Goal: Information Seeking & Learning: Learn about a topic

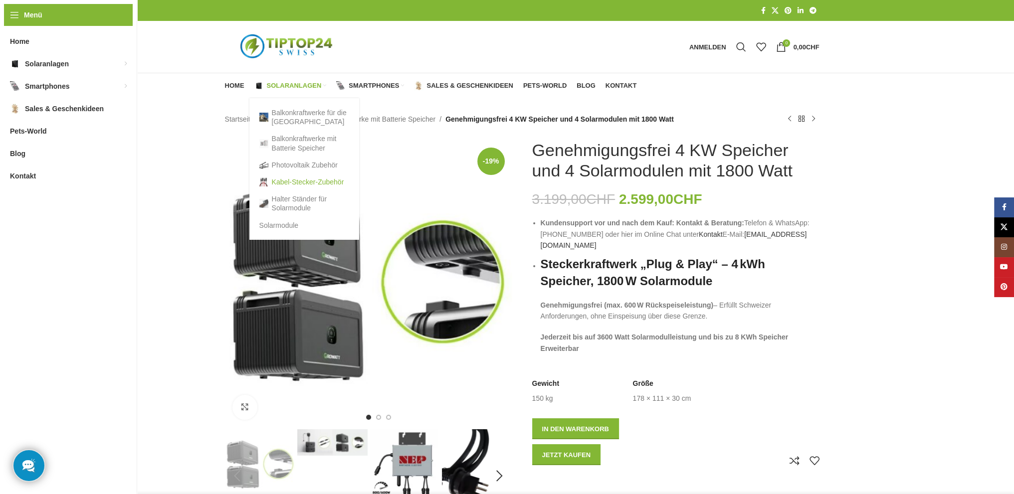
click at [282, 183] on link "Kabel-Stecker-Zubehör" at bounding box center [304, 182] width 90 height 17
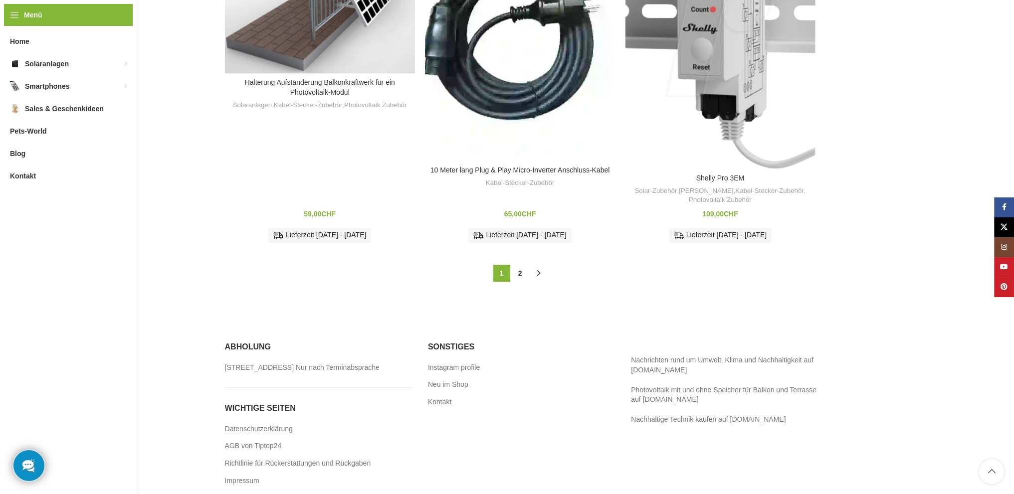
scroll to position [1222, 0]
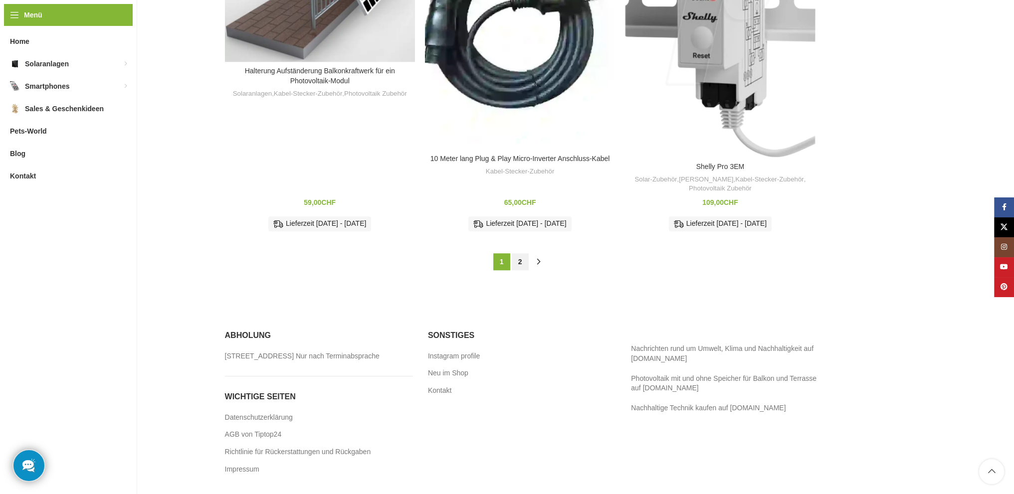
click at [523, 253] on link "2" at bounding box center [520, 261] width 17 height 17
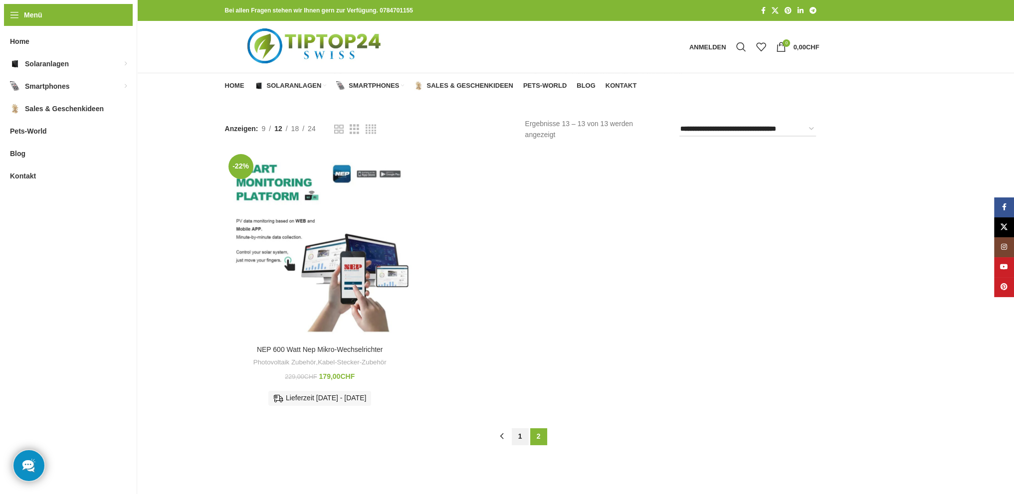
click at [522, 442] on link "1" at bounding box center [520, 436] width 17 height 17
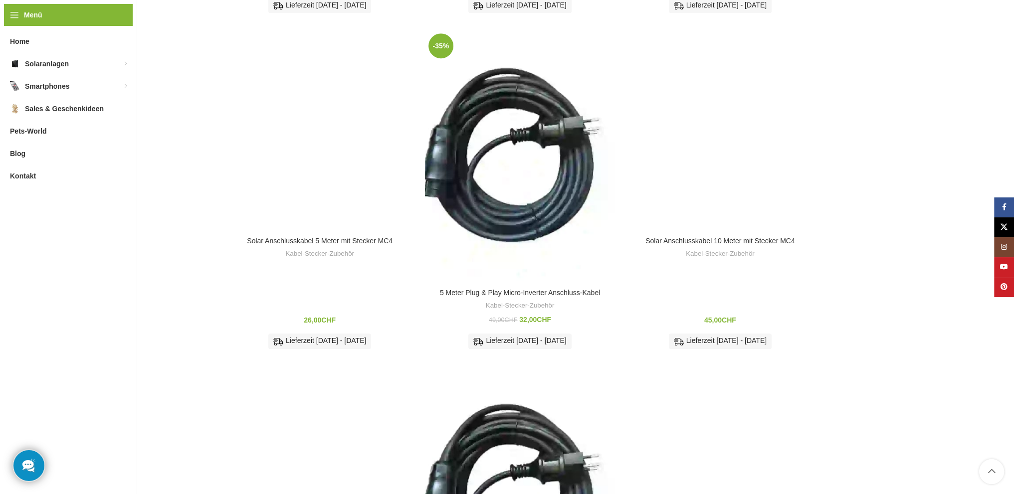
scroll to position [746, 0]
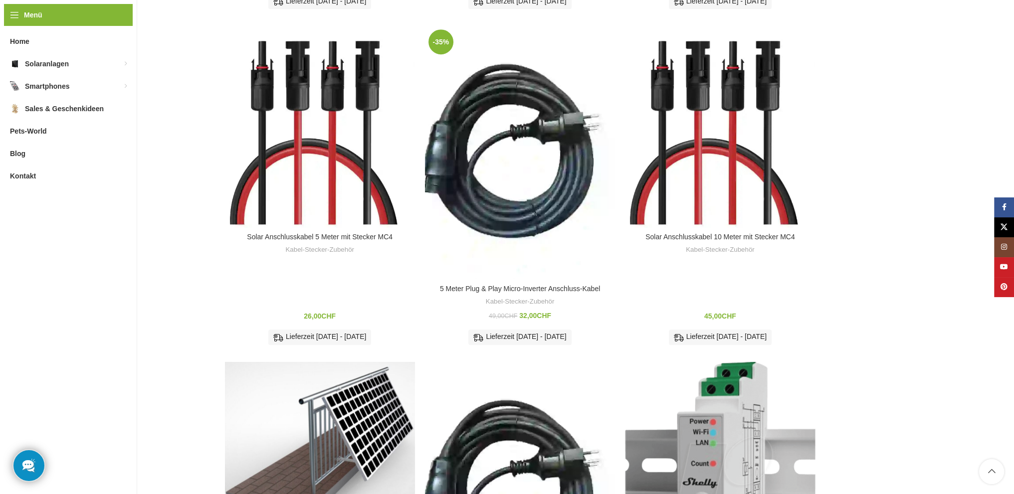
drag, startPoint x: 806, startPoint y: 375, endPoint x: 723, endPoint y: 351, distance: 86.8
click at [723, 351] on div "Lieferbar ab Ende Februar Produkt-Typ: MC4 Solar-Verlängerungskabel Kabellänge:…" at bounding box center [720, 372] width 178 height 45
copy div "Produkt-Typ: MC4 Solar-Verlängerungskabel Kabellänge: gesamt 10 Meter Kabelquer…"
